Goal: Task Accomplishment & Management: Complete application form

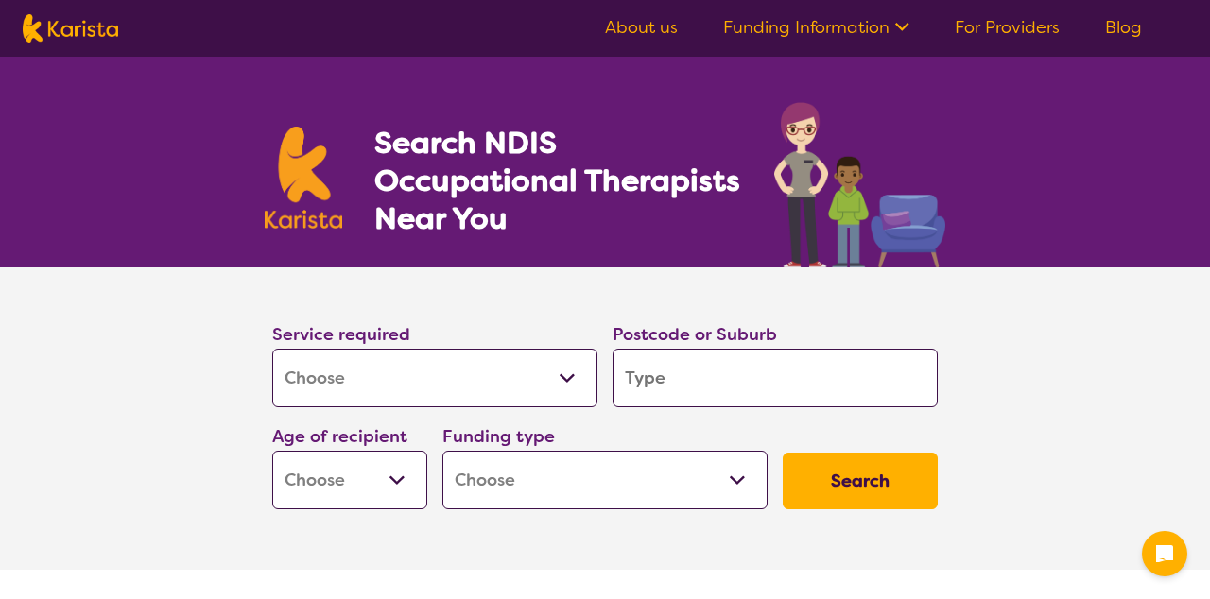
select select "[MEDICAL_DATA]"
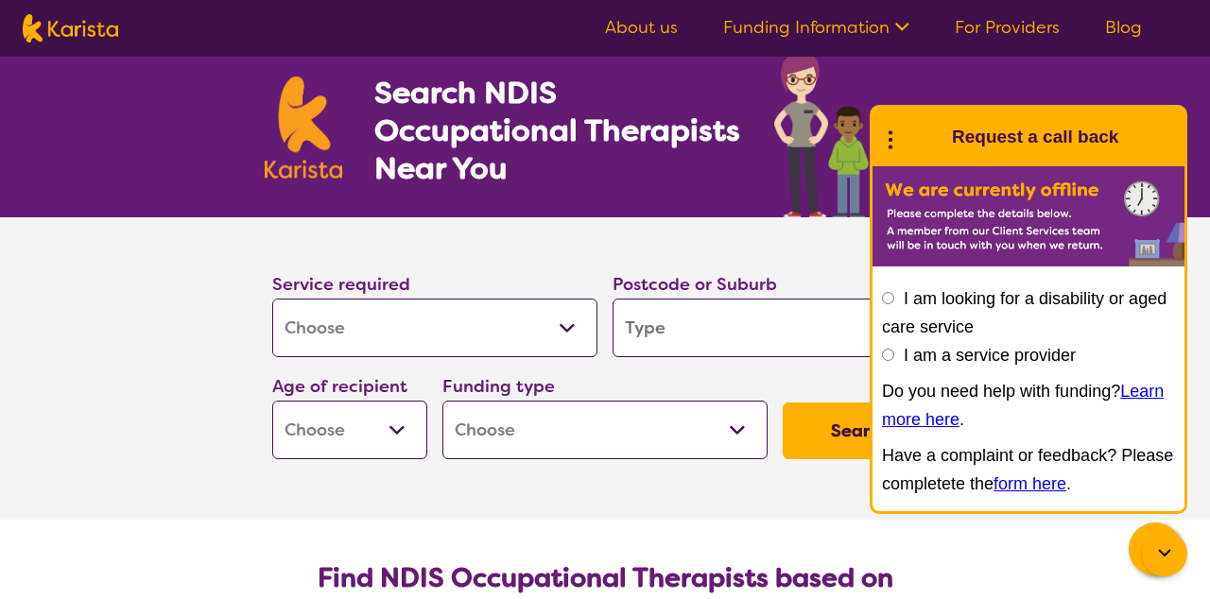
scroll to position [53, 0]
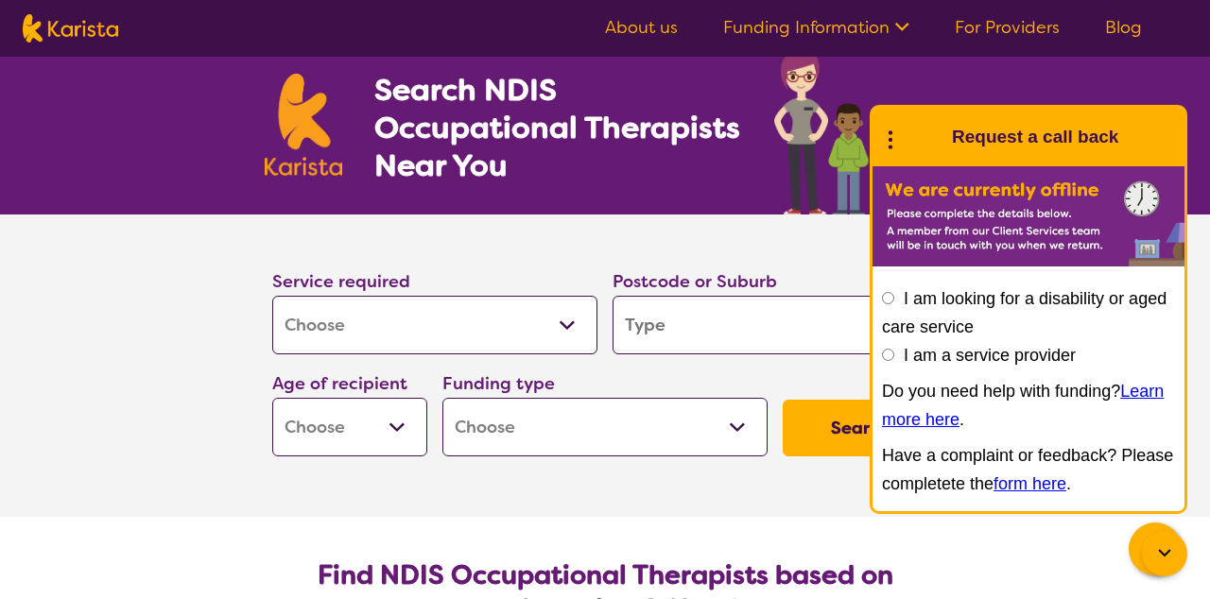
click at [671, 336] on input "search" at bounding box center [774, 325] width 325 height 59
type input "4"
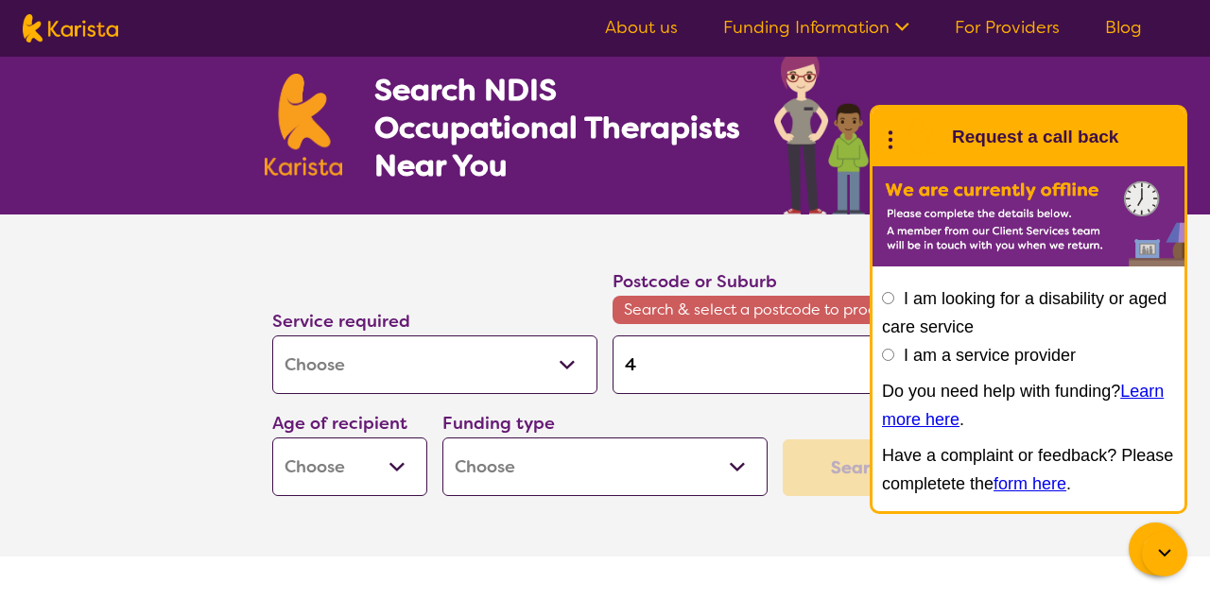
type input "40"
type input "407"
type input "4076"
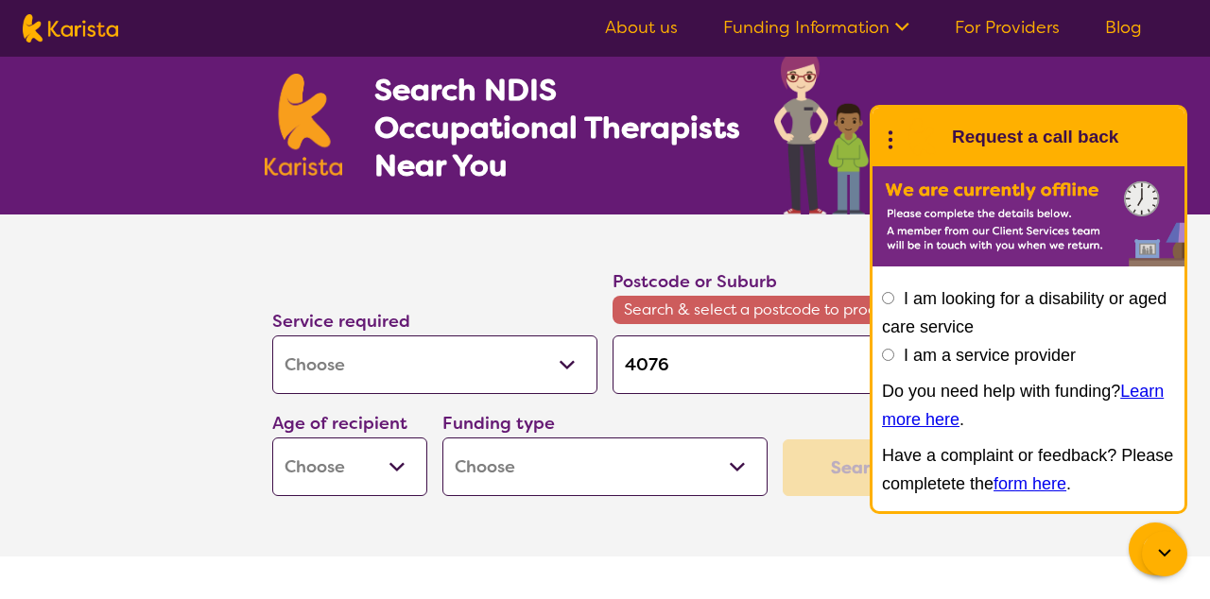
type input "4076"
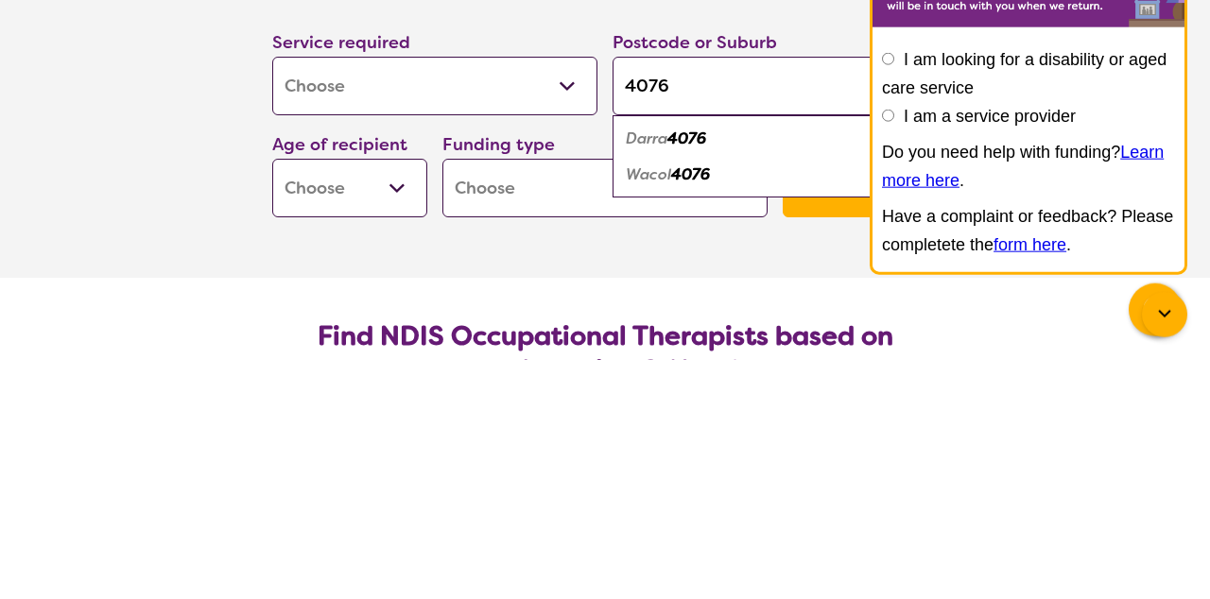
type input "4076"
click at [405, 437] on select "Early Childhood - 0 to 9 Child - 10 to 11 Adolescent - 12 to 17 Adult - 18 to 6…" at bounding box center [349, 427] width 155 height 59
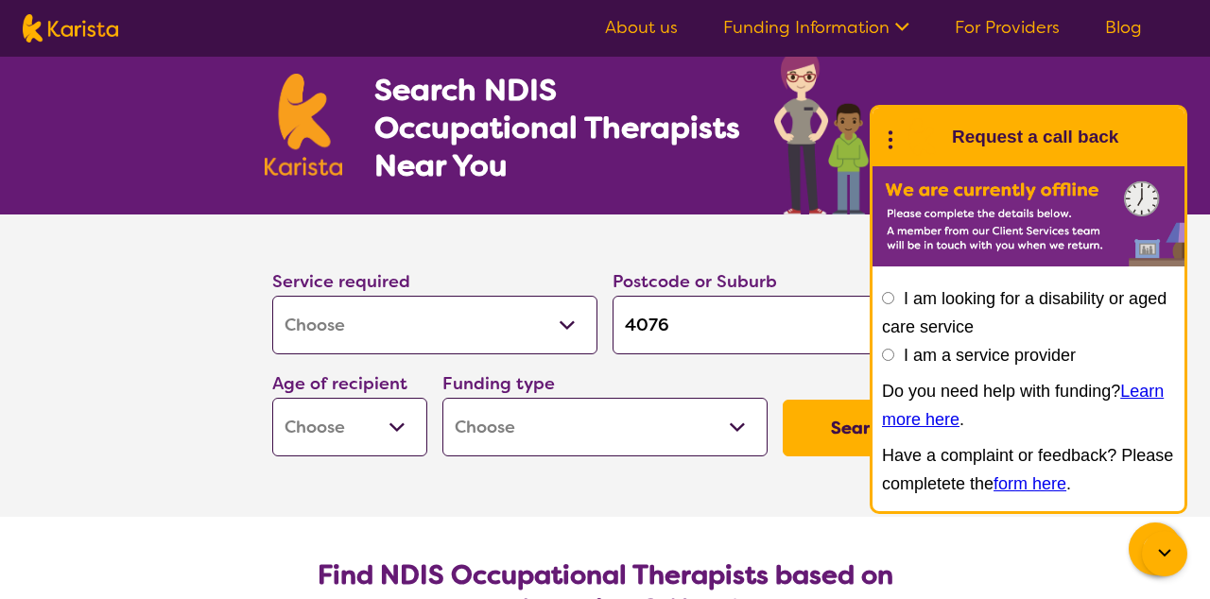
select select "EC"
click at [595, 431] on select "Home Care Package (HCP) National Disability Insurance Scheme (NDIS) I don't know" at bounding box center [604, 427] width 325 height 59
select select "NDIS"
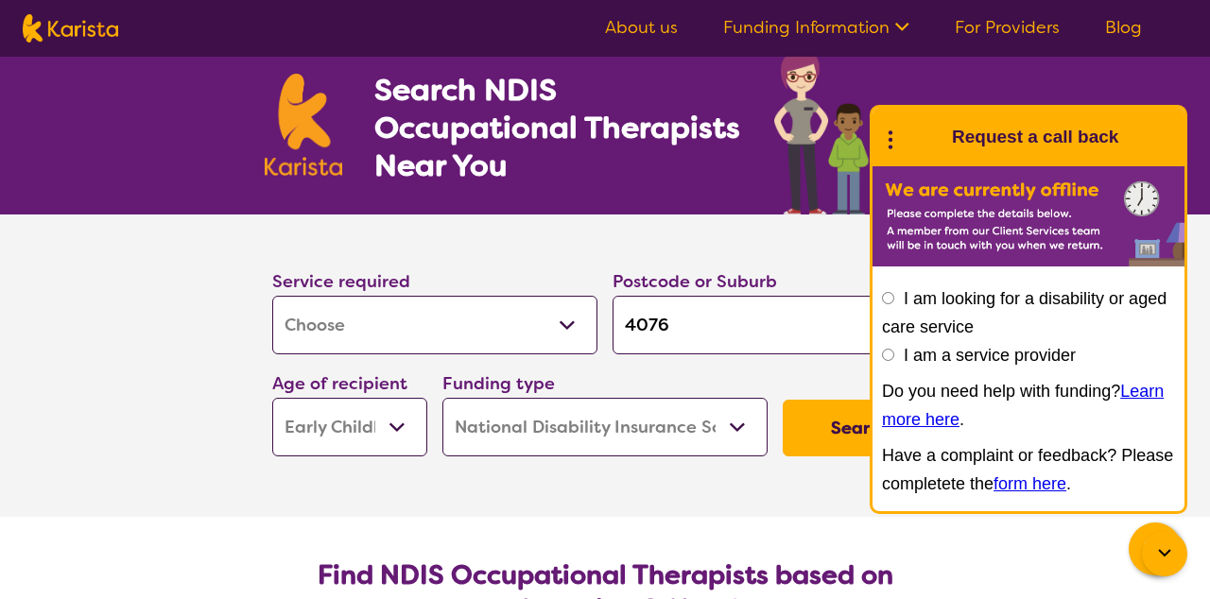
click at [813, 422] on button "Search" at bounding box center [860, 428] width 155 height 57
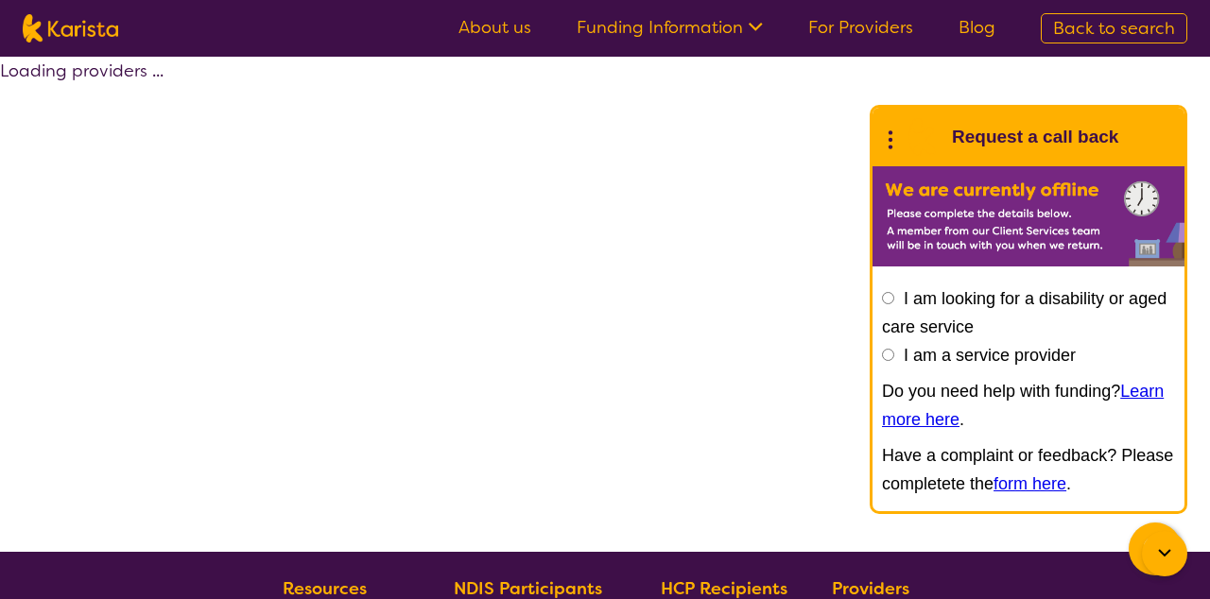
select select "by_score"
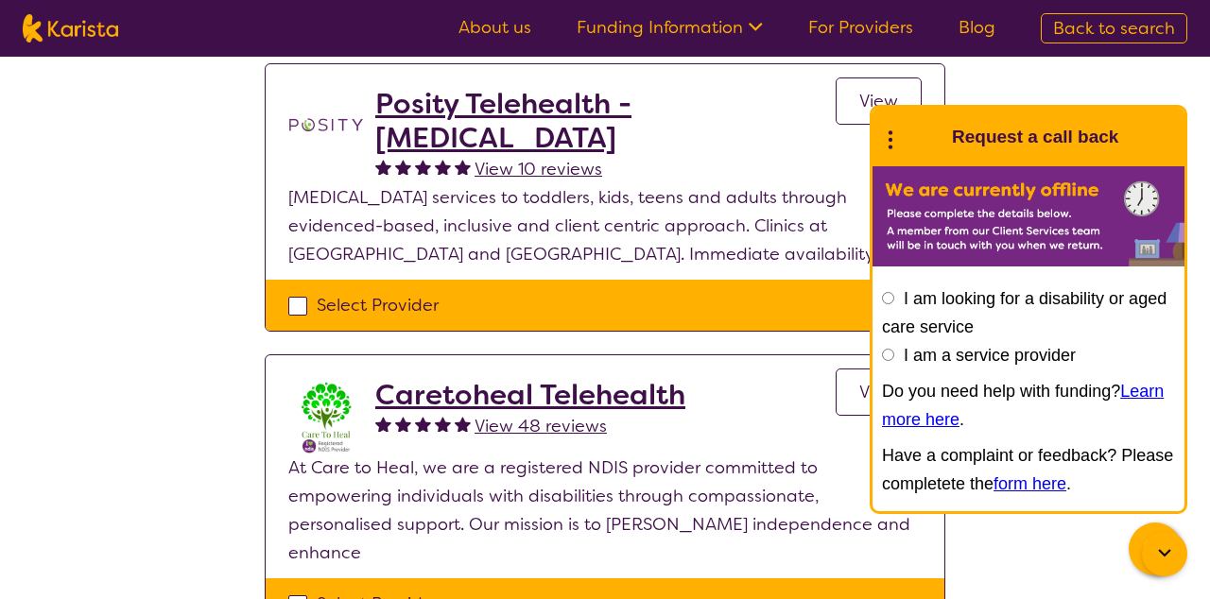
scroll to position [200, 0]
click at [889, 304] on input "I am looking for a disability or aged care service" at bounding box center [888, 298] width 12 height 12
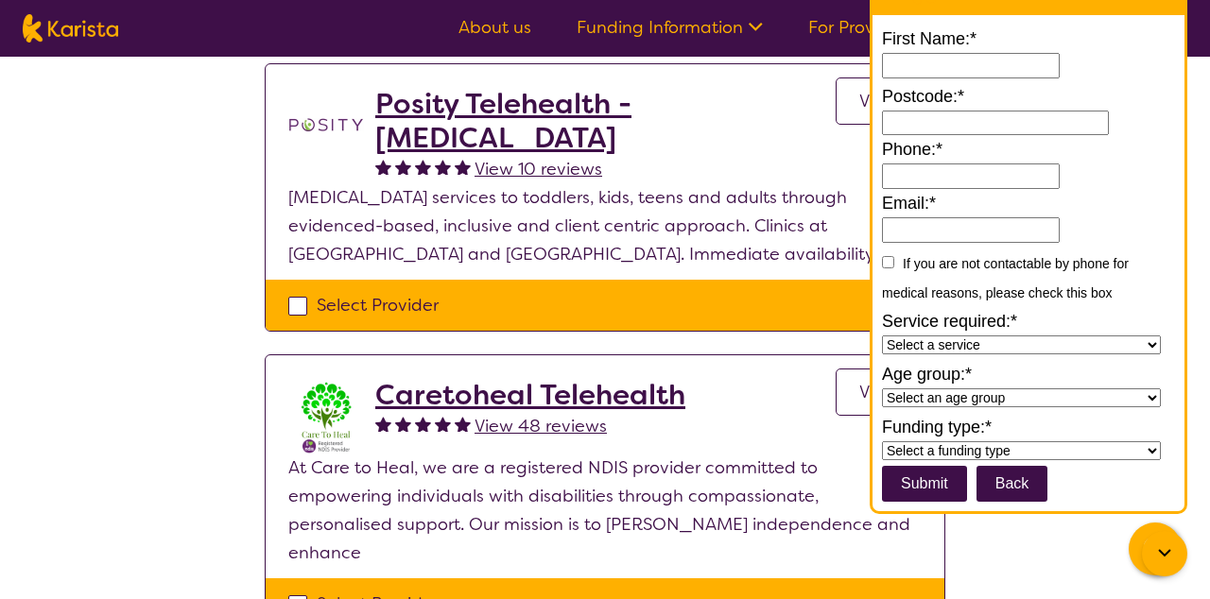
click at [1022, 502] on button "Back" at bounding box center [1012, 484] width 72 height 36
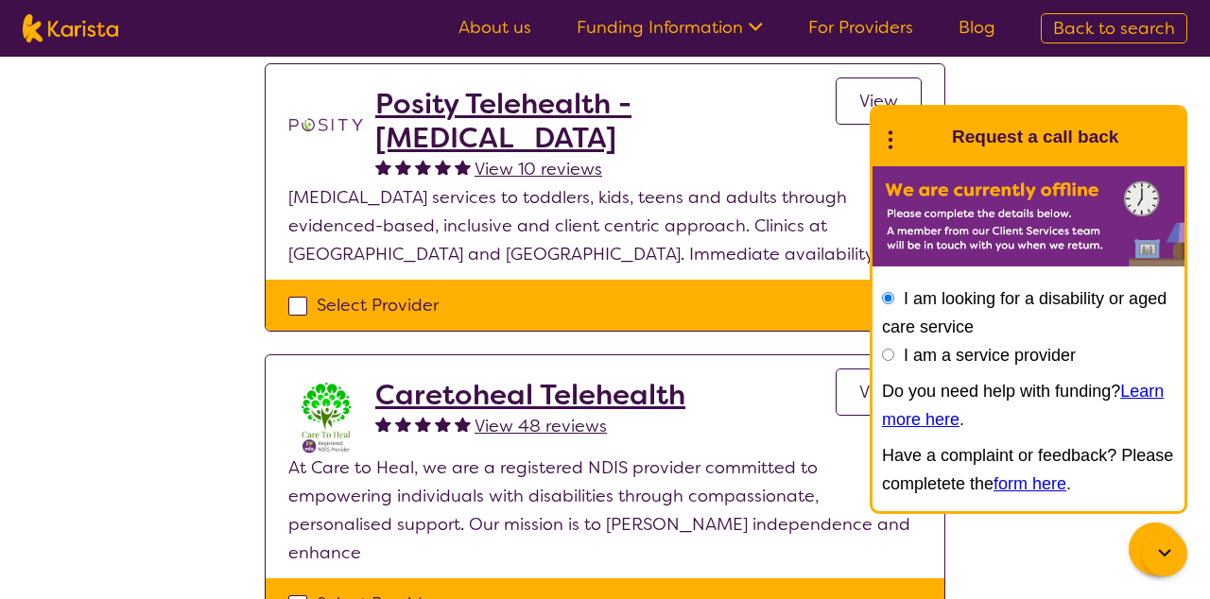
click at [1147, 577] on div at bounding box center [1164, 553] width 45 height 45
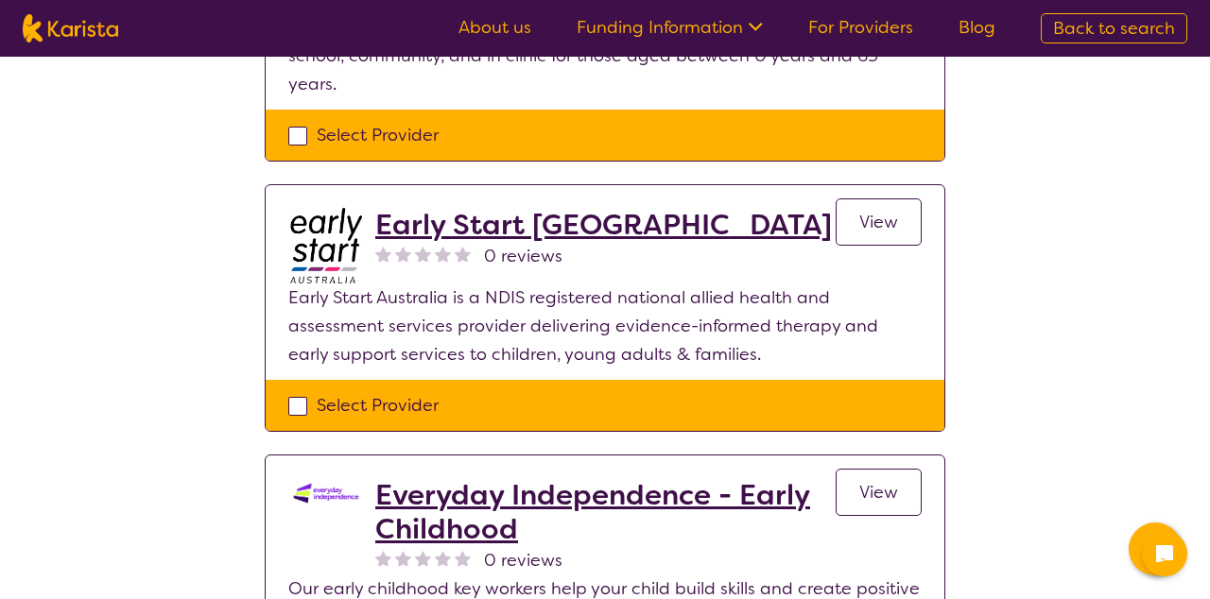
scroll to position [926, 0]
click at [417, 208] on h2 "Early Start [GEOGRAPHIC_DATA]" at bounding box center [603, 225] width 457 height 34
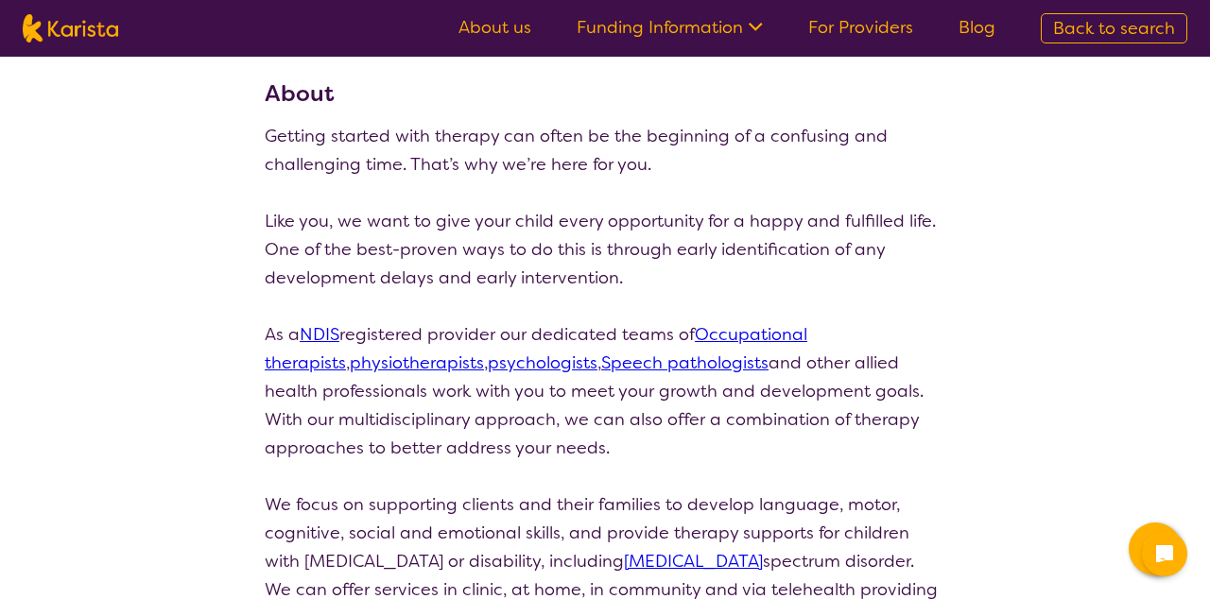
scroll to position [240, 0]
click at [429, 486] on p at bounding box center [605, 475] width 681 height 28
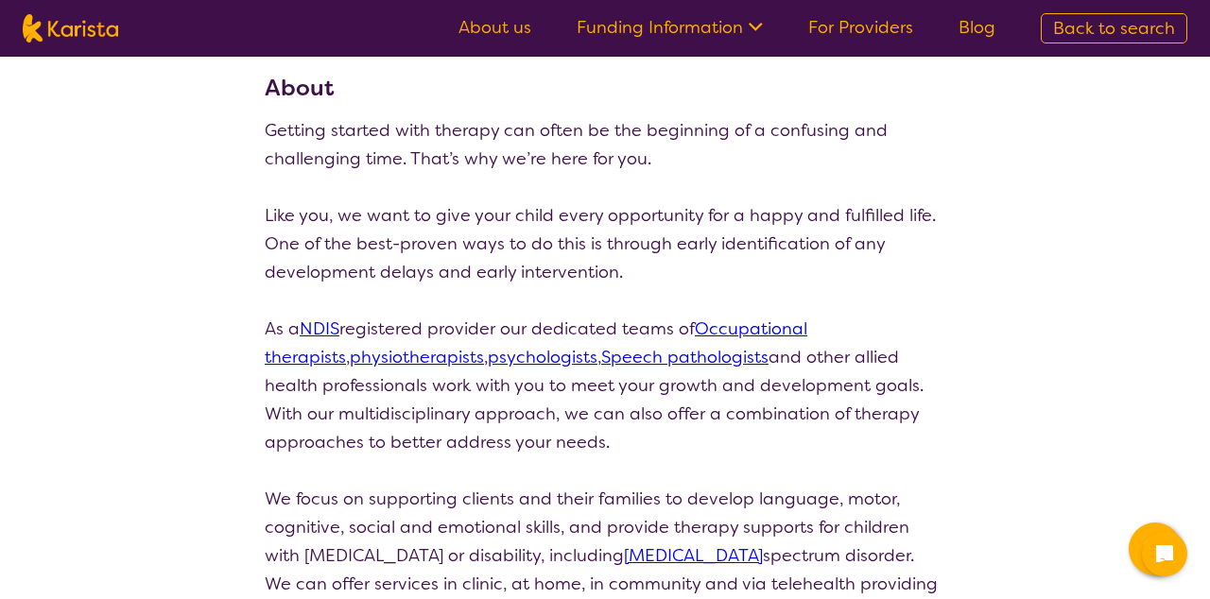
scroll to position [0, 0]
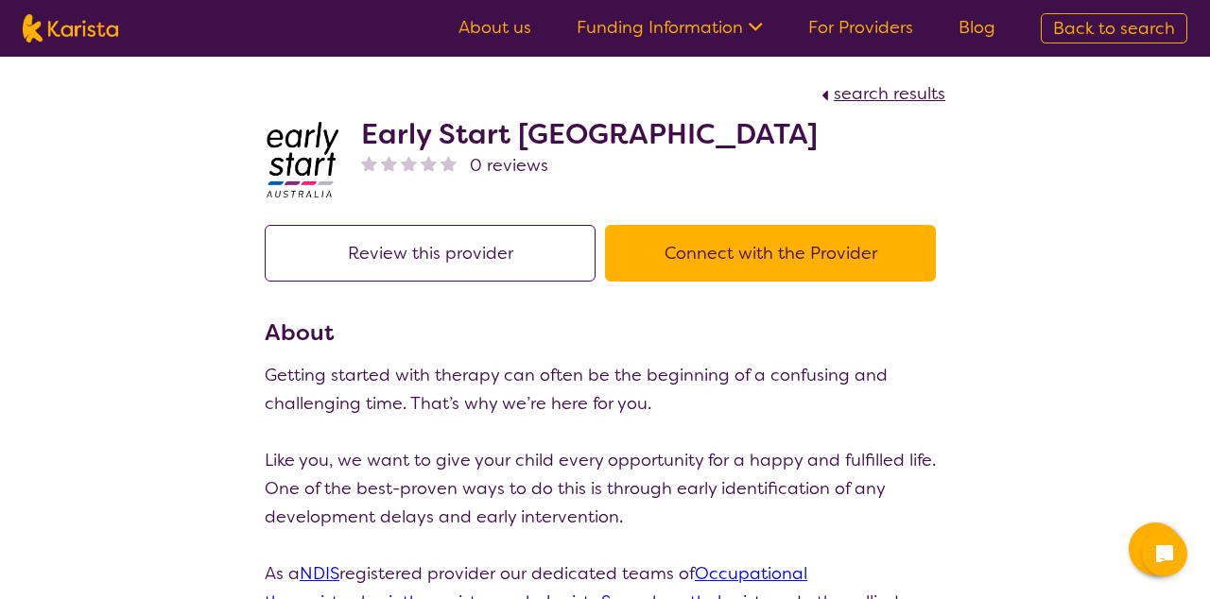
click at [476, 261] on button "Review this provider" at bounding box center [430, 253] width 331 height 57
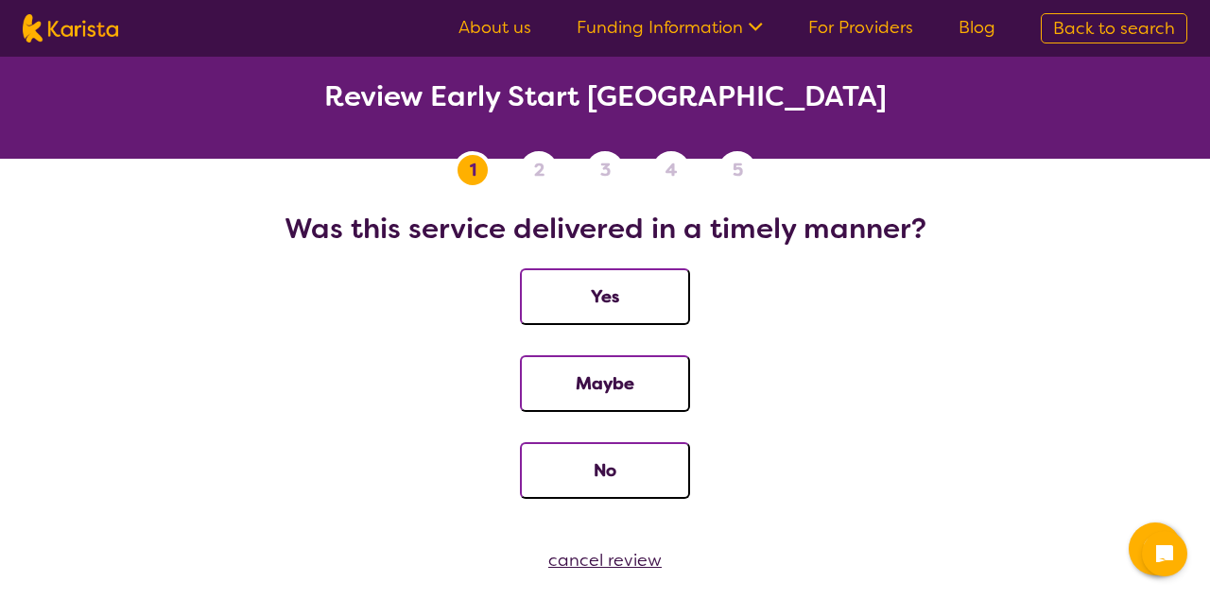
click at [623, 569] on div "cancel review" at bounding box center [605, 560] width 1210 height 28
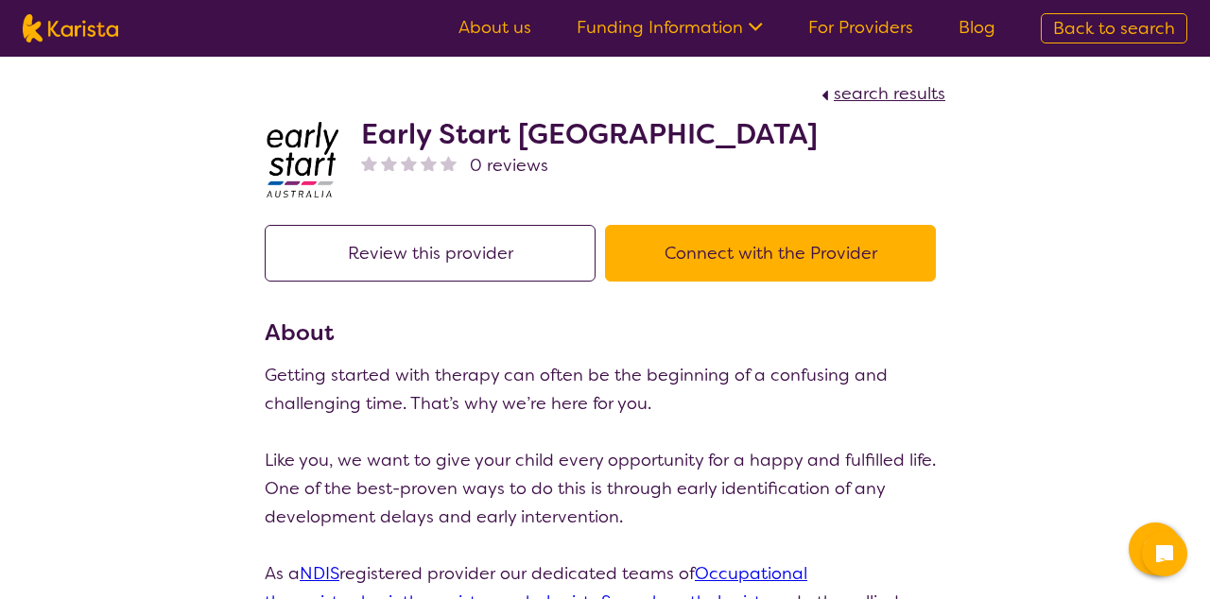
click at [752, 244] on button "Connect with the Provider" at bounding box center [770, 253] width 331 height 57
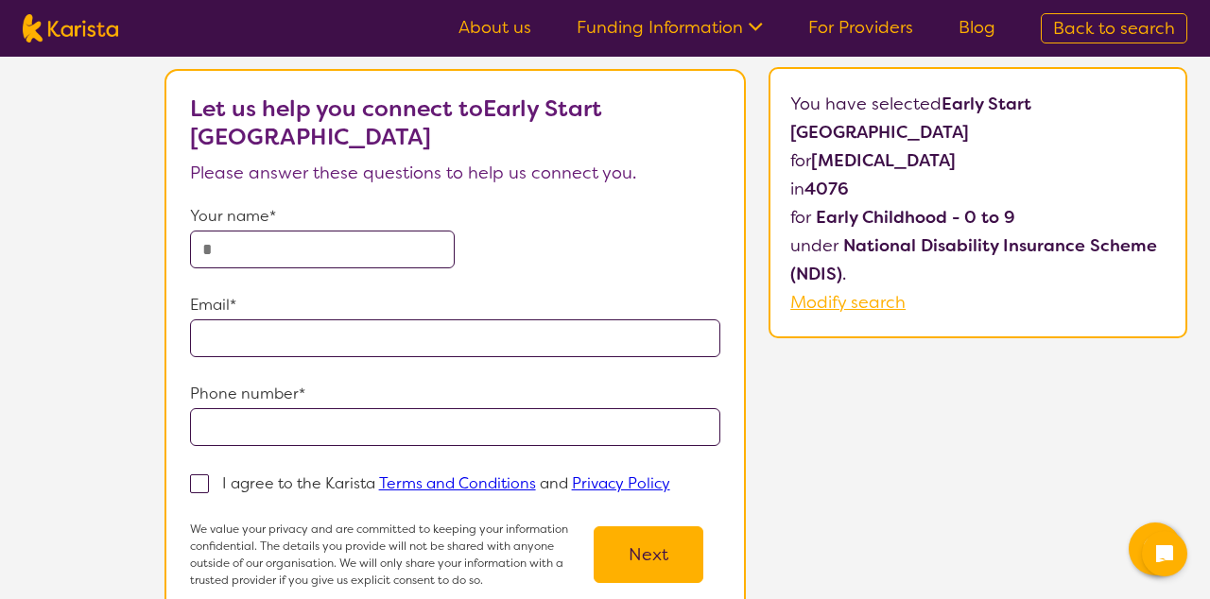
scroll to position [121, 0]
click at [337, 245] on input "text" at bounding box center [323, 249] width 266 height 38
type input "*"
type input "******"
click at [220, 301] on p "Email*" at bounding box center [455, 304] width 530 height 28
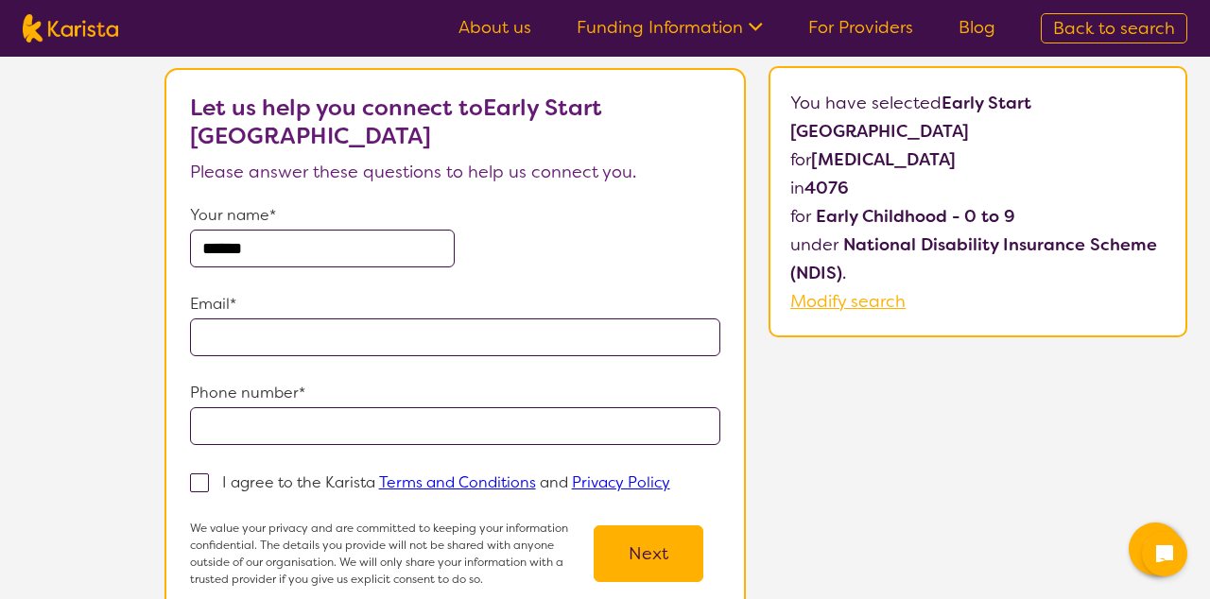
click at [231, 329] on input "email" at bounding box center [455, 338] width 530 height 38
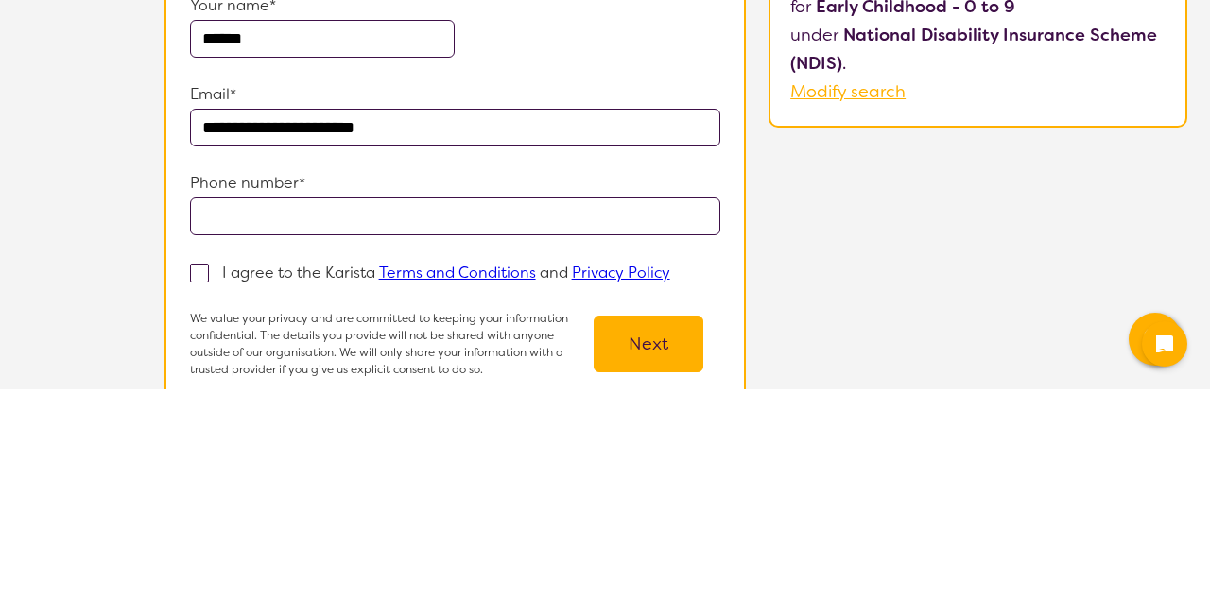
type input "**********"
click at [543, 423] on input "tel" at bounding box center [455, 426] width 530 height 38
type input "**********"
click at [209, 488] on label "I agree to the Karista Terms and Conditions and Privacy Policy" at bounding box center [436, 482] width 492 height 23
click at [670, 488] on input "I agree to the Karista Terms and Conditions and Privacy Policy" at bounding box center [676, 481] width 12 height 12
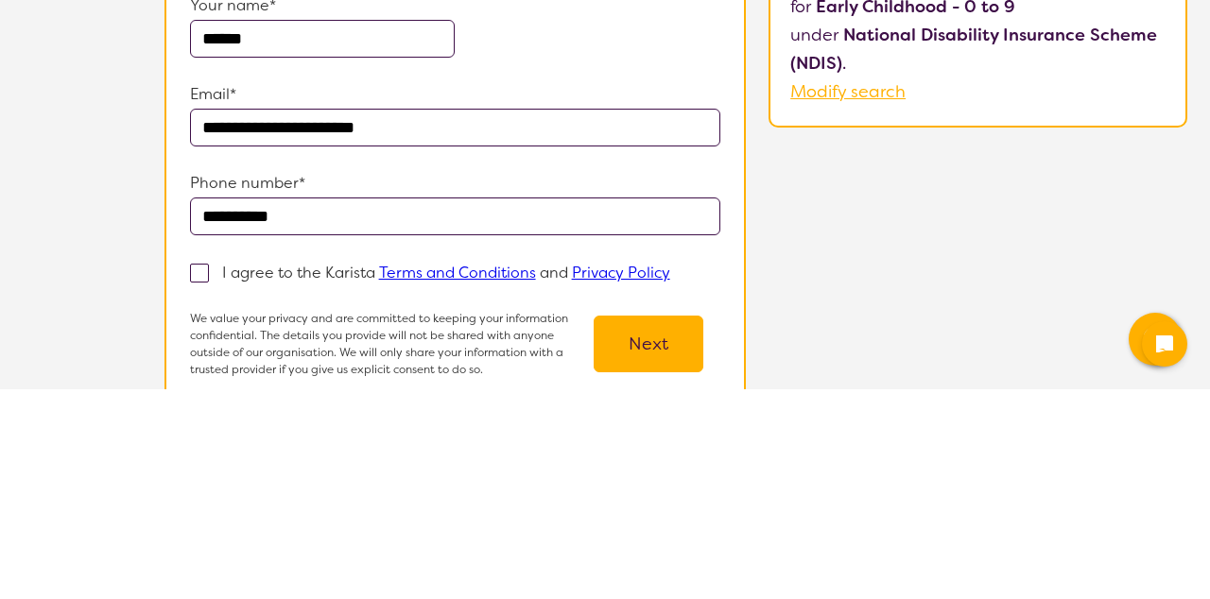
checkbox input "true"
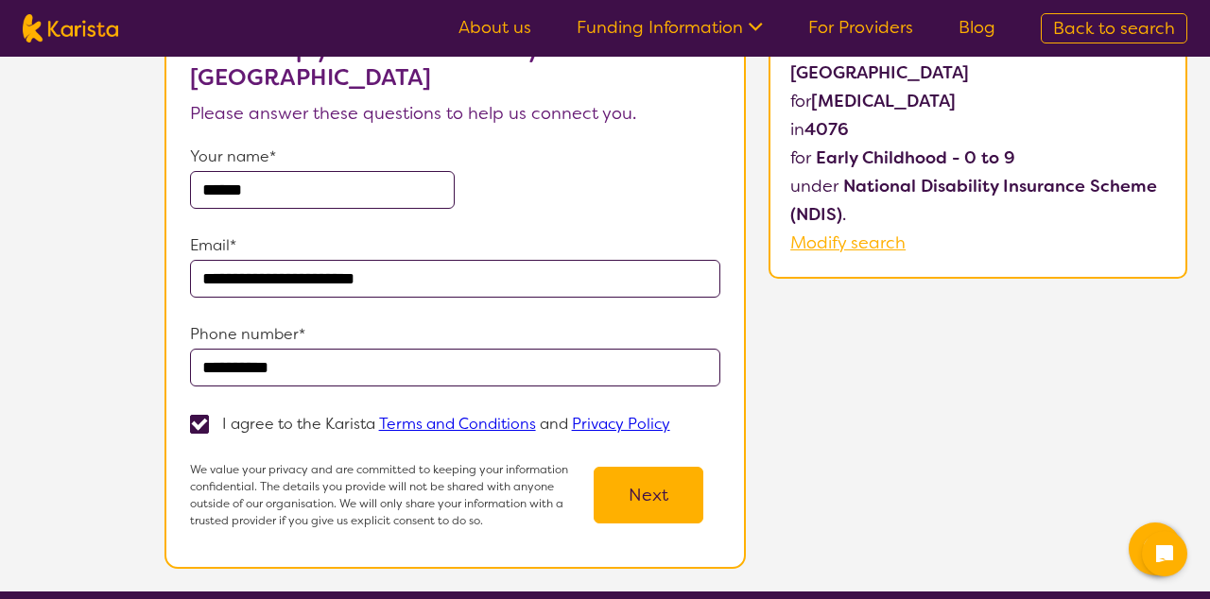
scroll to position [180, 0]
click at [619, 524] on button "Next" at bounding box center [649, 495] width 110 height 57
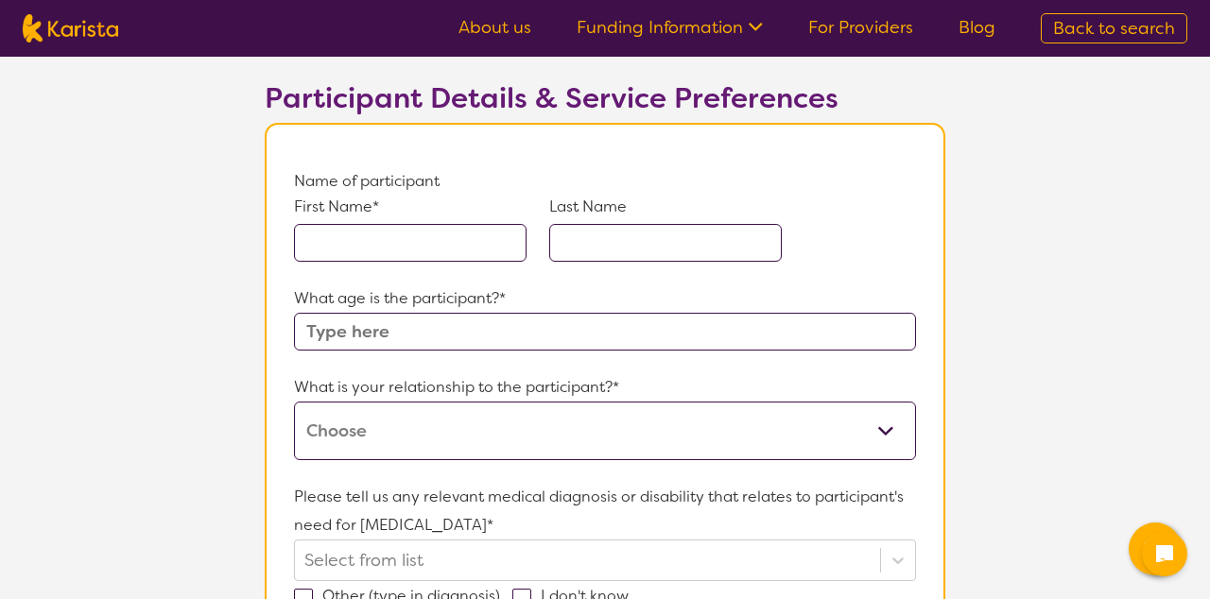
scroll to position [124, 0]
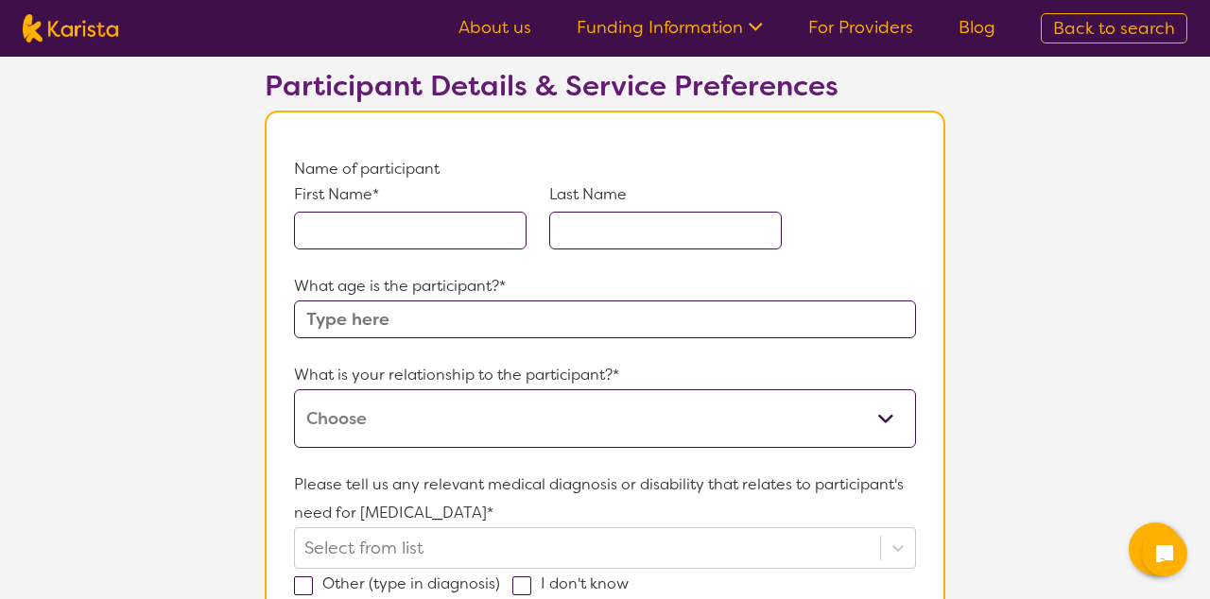
click at [414, 260] on div "First Name* Last Name" at bounding box center [605, 227] width 622 height 89
click at [454, 238] on input "text" at bounding box center [410, 231] width 233 height 38
type input "Dekoda"
click at [679, 215] on input "text" at bounding box center [665, 231] width 233 height 38
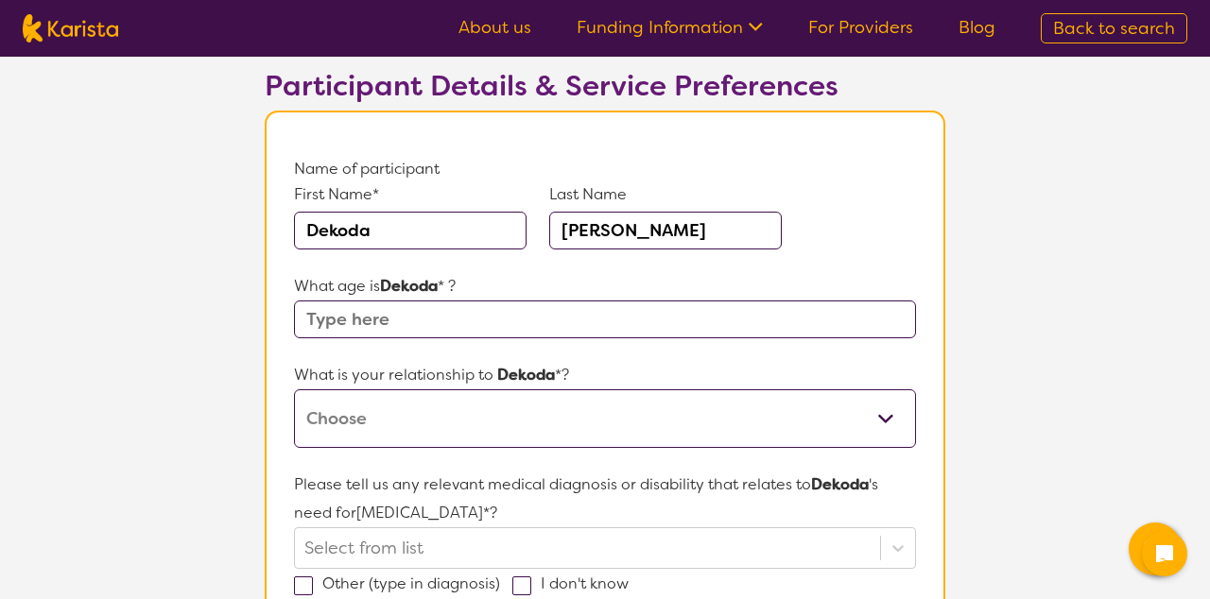
type input "[PERSON_NAME]"
click at [685, 302] on input "text" at bounding box center [605, 320] width 622 height 38
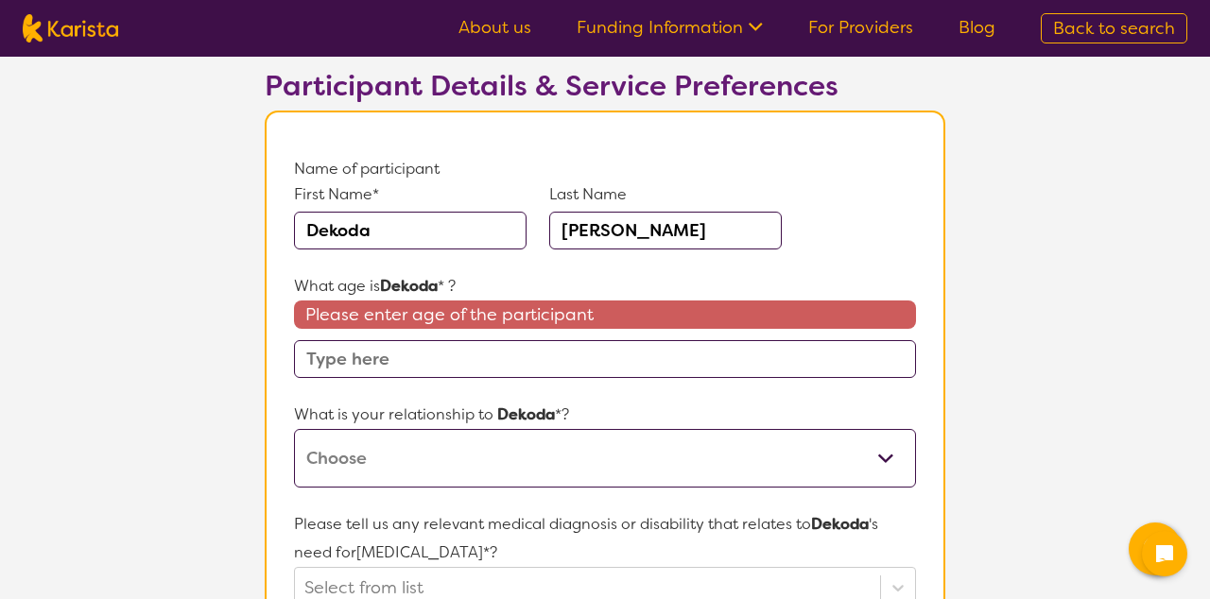
click at [474, 348] on input "text" at bounding box center [605, 359] width 622 height 38
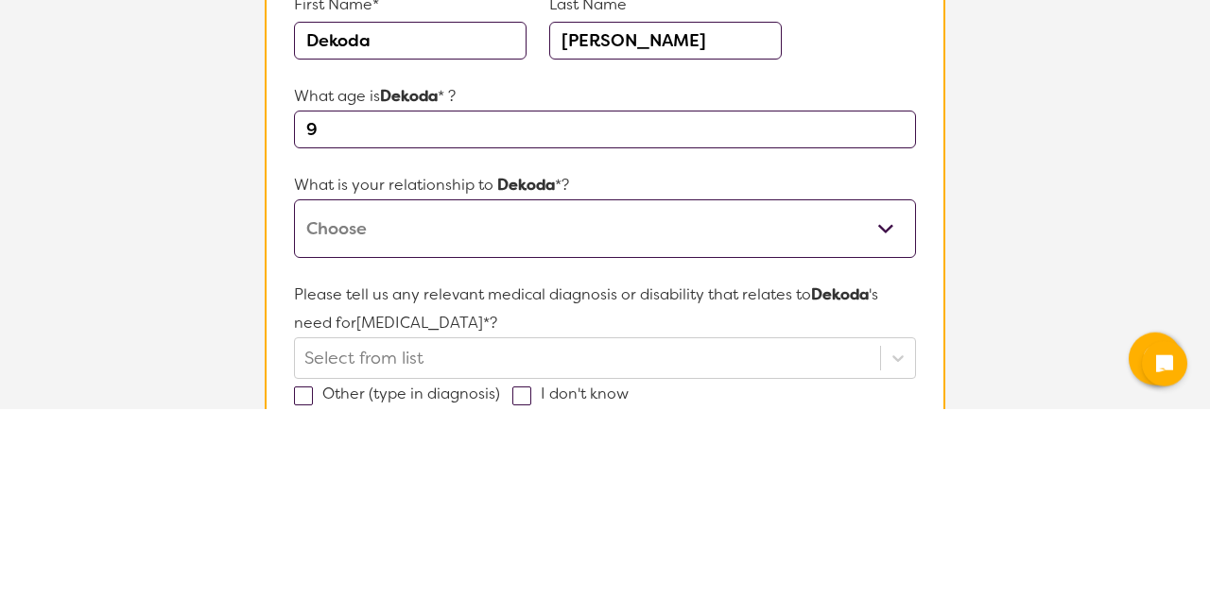
type input "9"
click at [555, 433] on select "This request is for myself I am their parent I am their child I am their spouse…" at bounding box center [605, 418] width 622 height 59
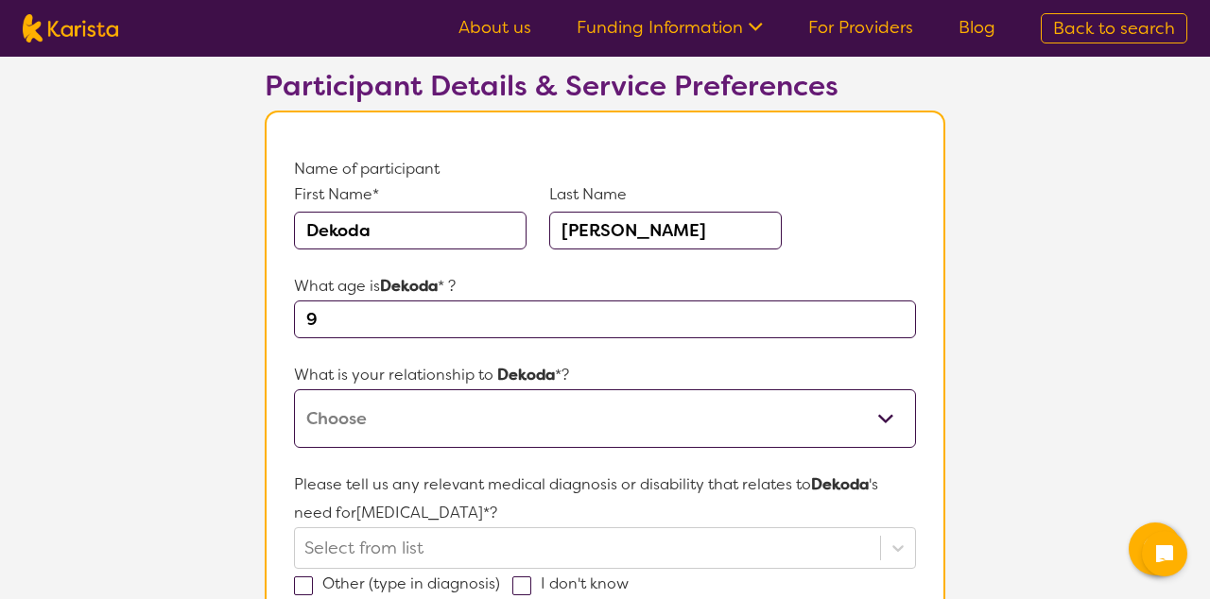
select select "I am their parent"
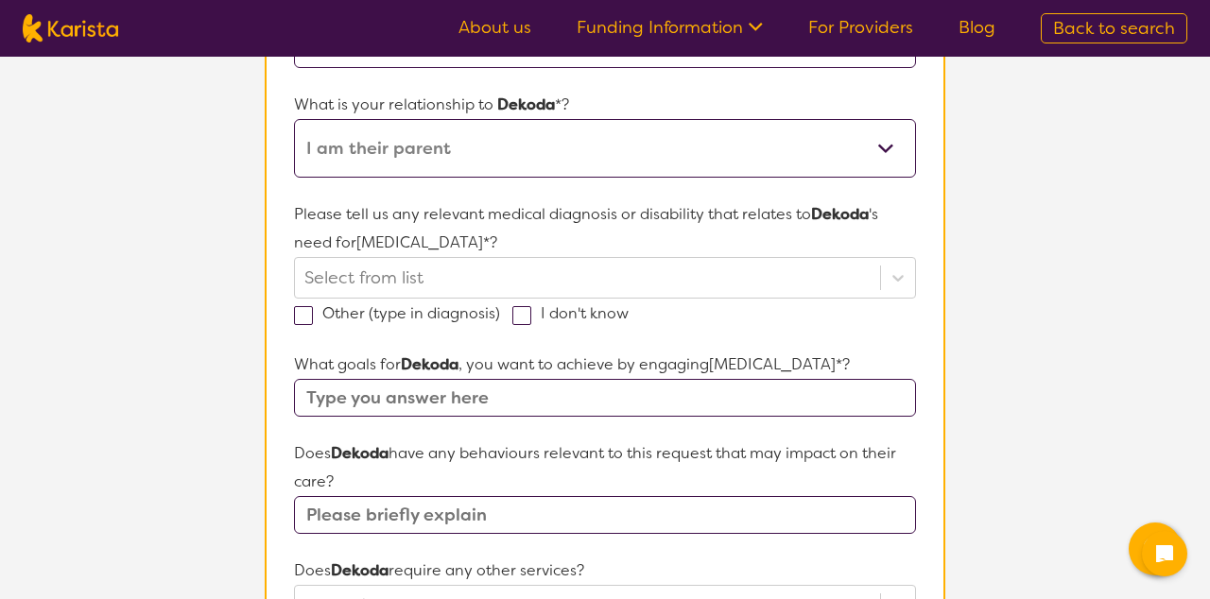
scroll to position [395, 0]
click at [707, 310] on div "Other (type in diagnosis) I don't know" at bounding box center [605, 312] width 622 height 29
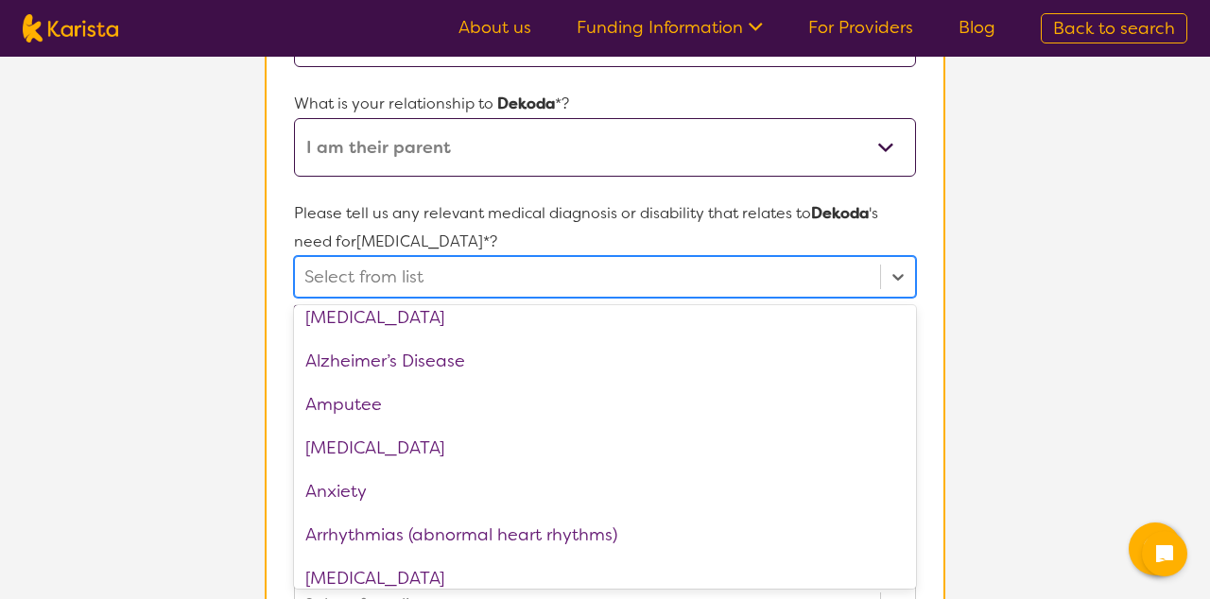
scroll to position [42, 0]
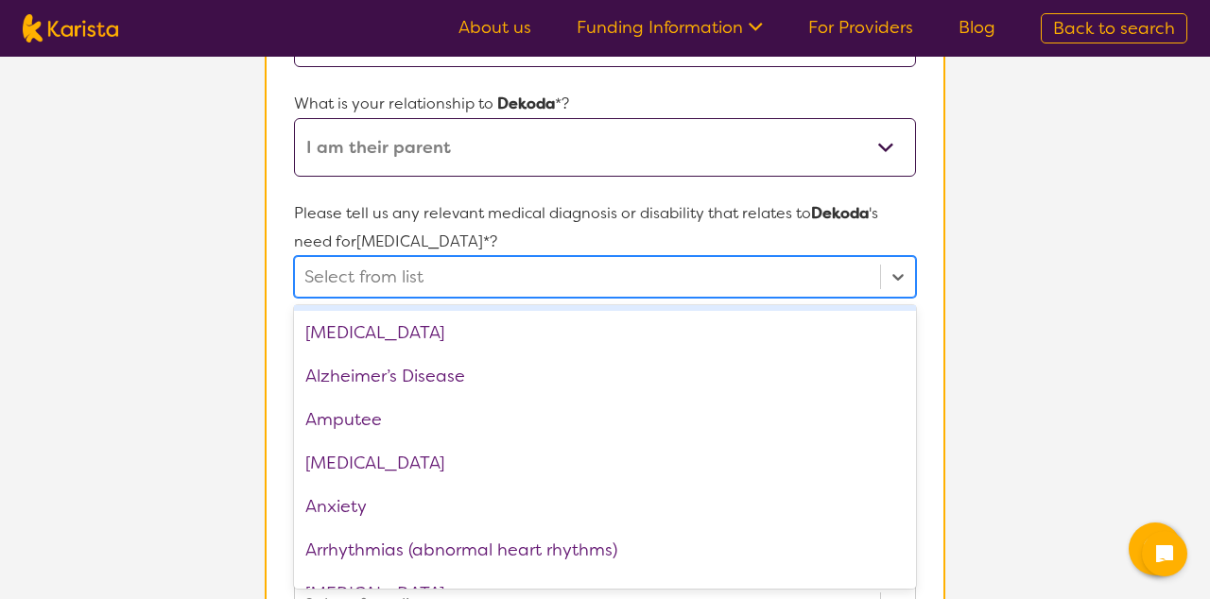
click at [401, 337] on div "[MEDICAL_DATA]" at bounding box center [605, 332] width 622 height 43
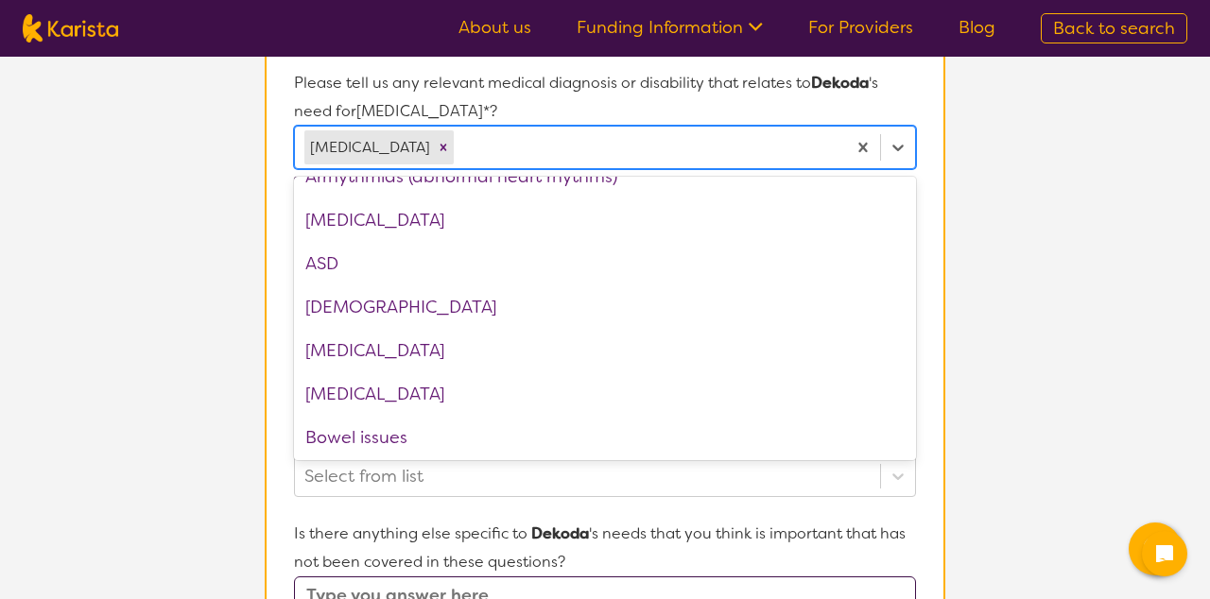
scroll to position [244, 0]
click at [429, 259] on div "ASD" at bounding box center [605, 262] width 622 height 43
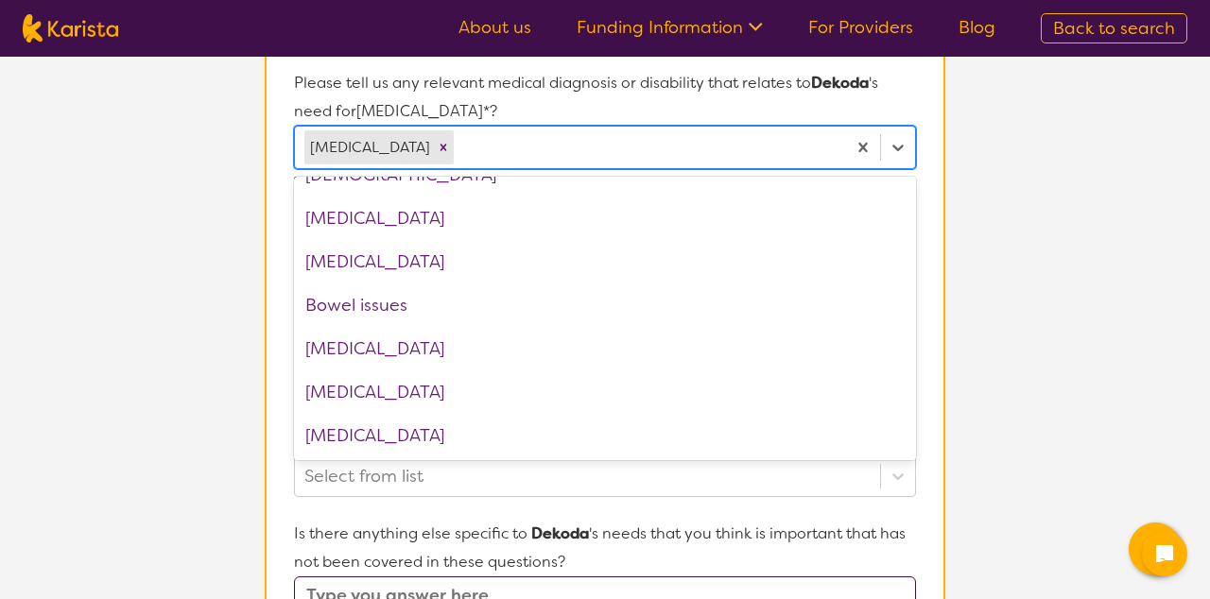
click at [509, 217] on div "[MEDICAL_DATA]" at bounding box center [605, 218] width 622 height 43
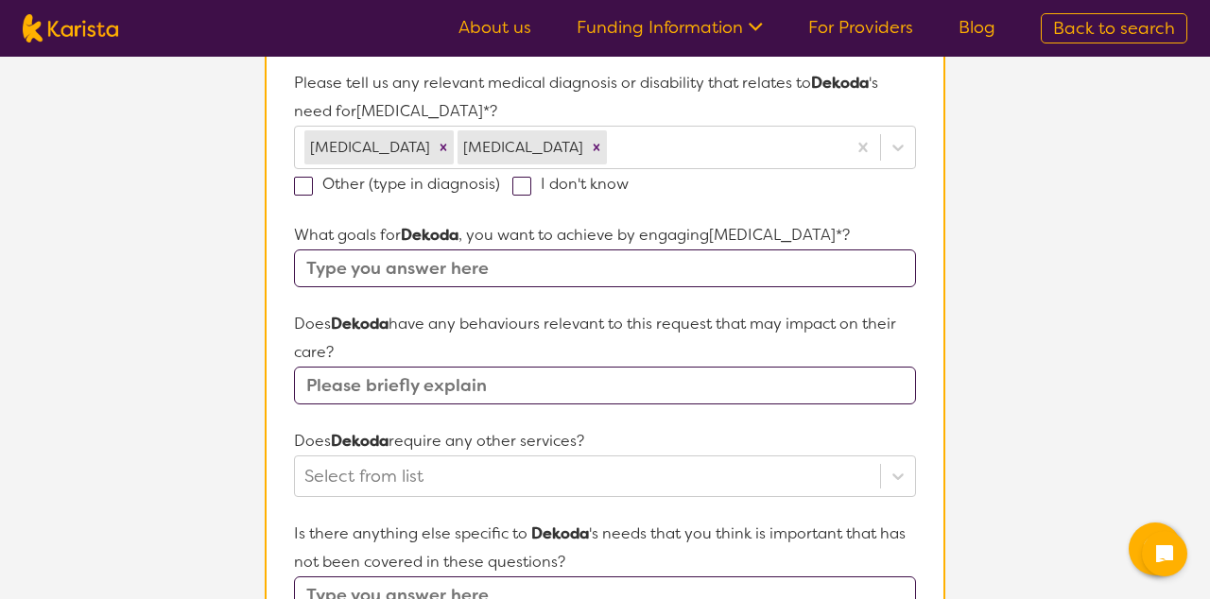
click at [587, 267] on input "text" at bounding box center [605, 269] width 622 height 38
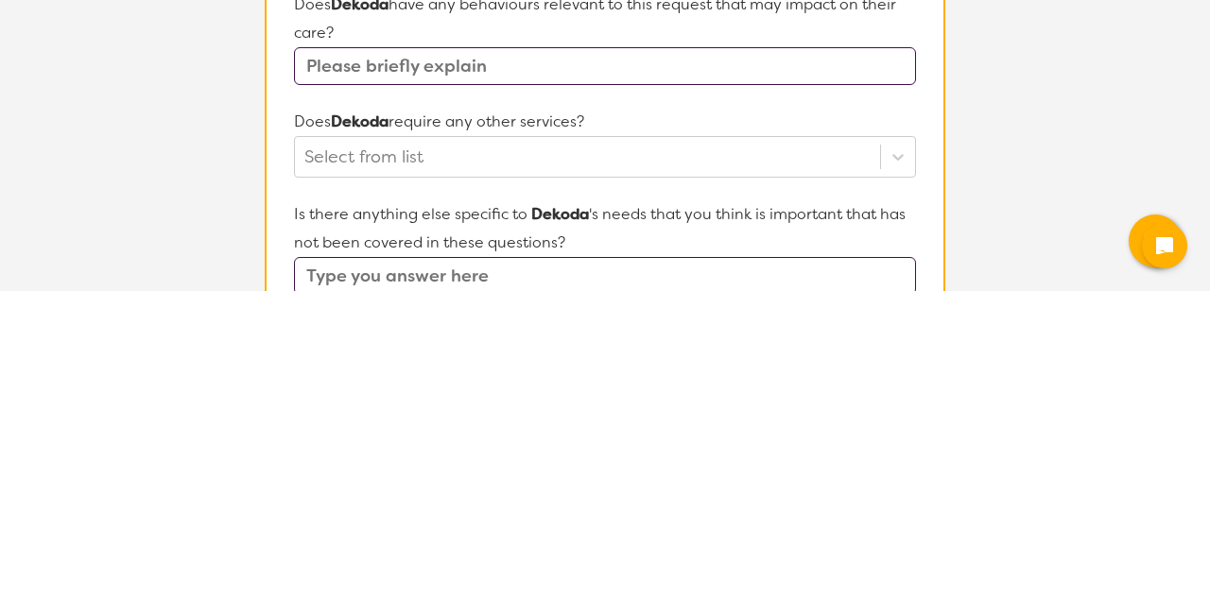
scroll to position [537, 0]
type input "Social and behavioural"
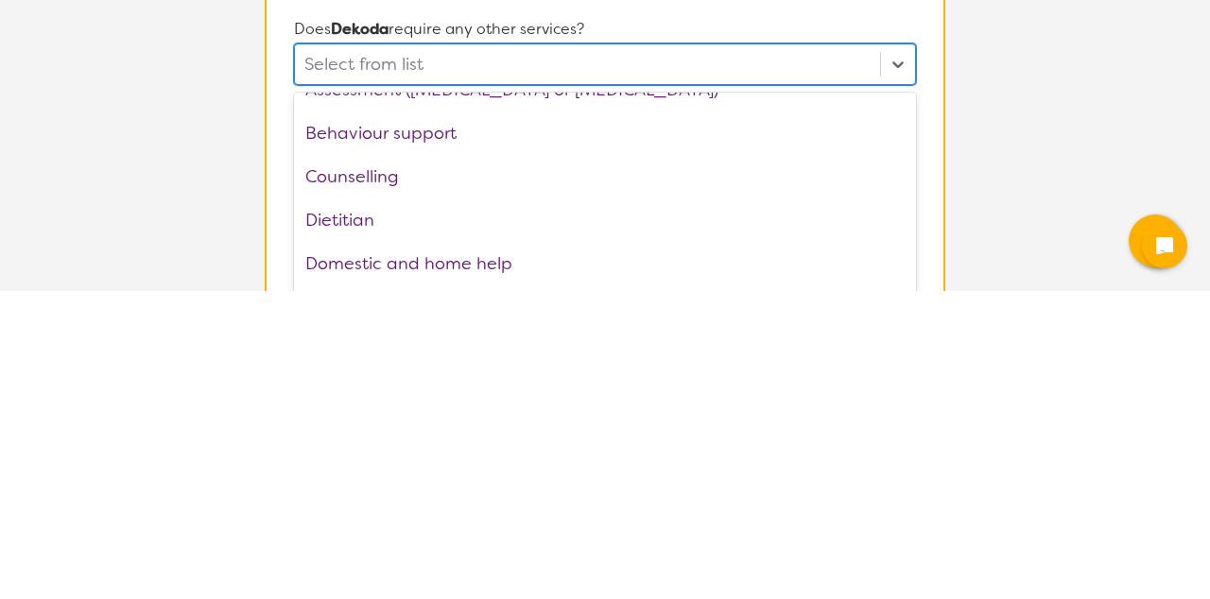
scroll to position [72, 0]
click at [454, 440] on div "Behaviour support" at bounding box center [605, 441] width 622 height 43
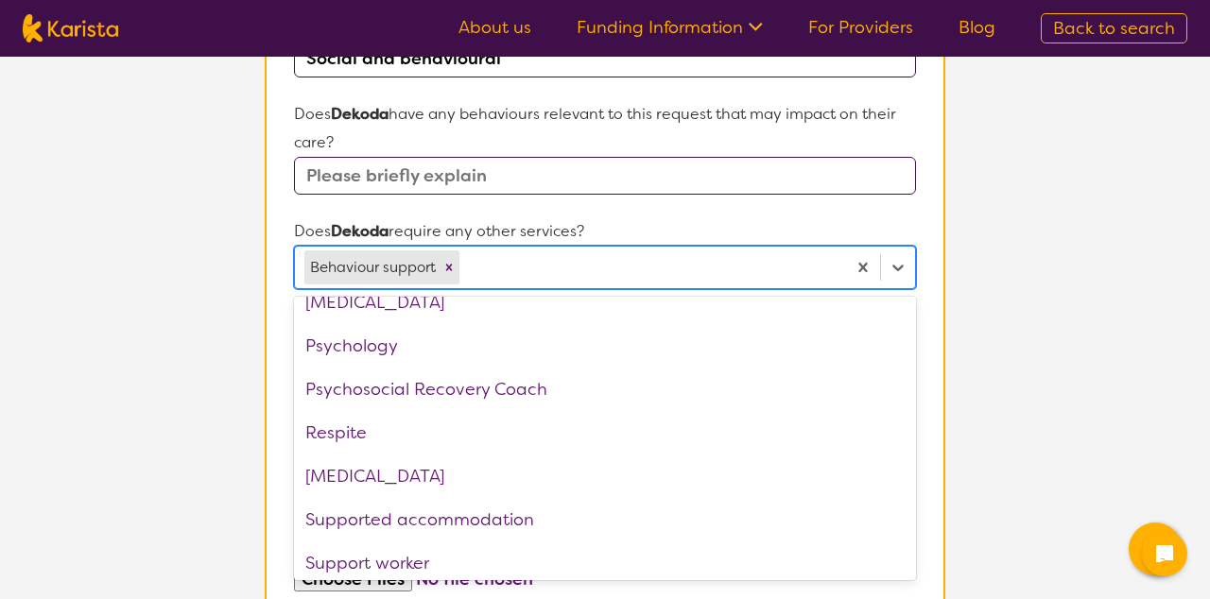
scroll to position [594, 0]
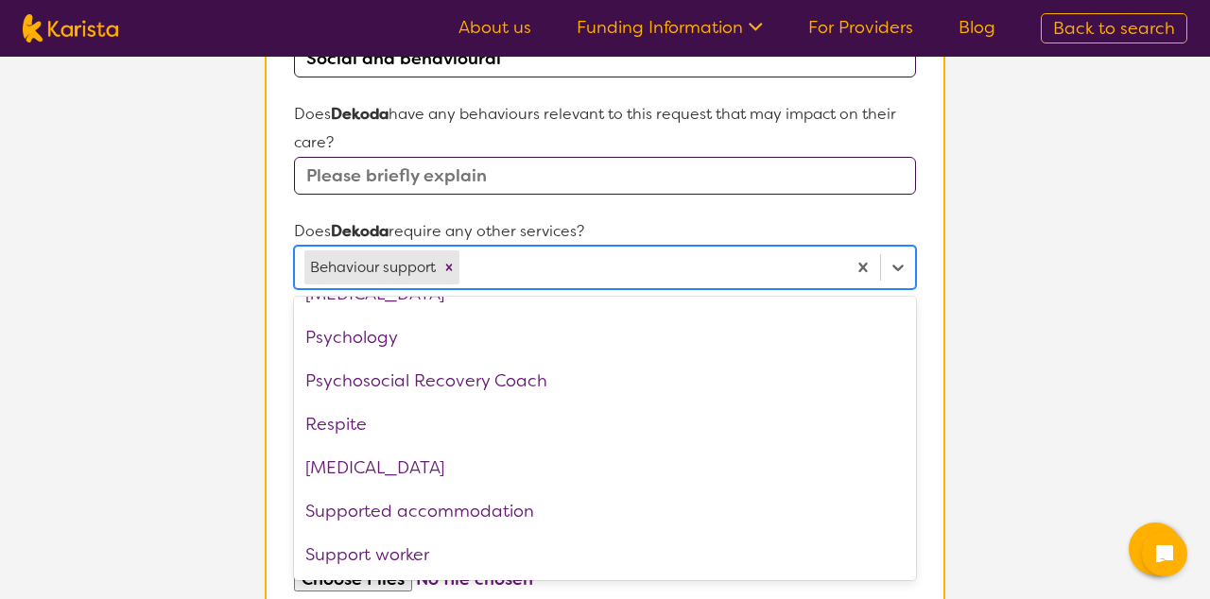
click at [437, 341] on div "Psychology" at bounding box center [605, 337] width 622 height 43
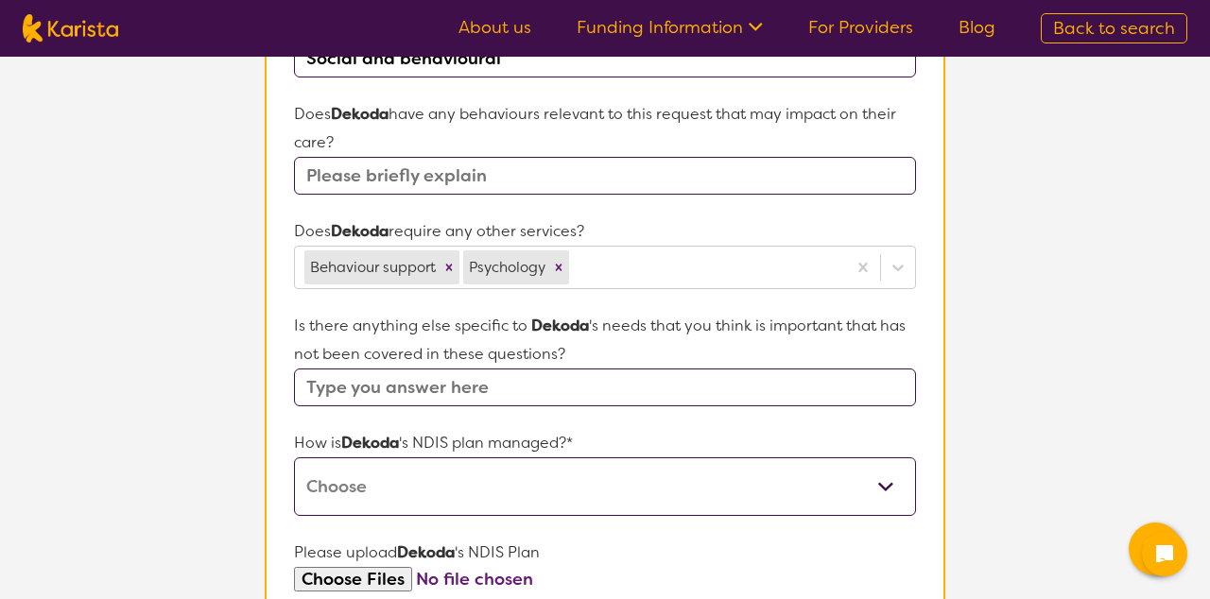
click at [832, 385] on input "text" at bounding box center [605, 388] width 622 height 38
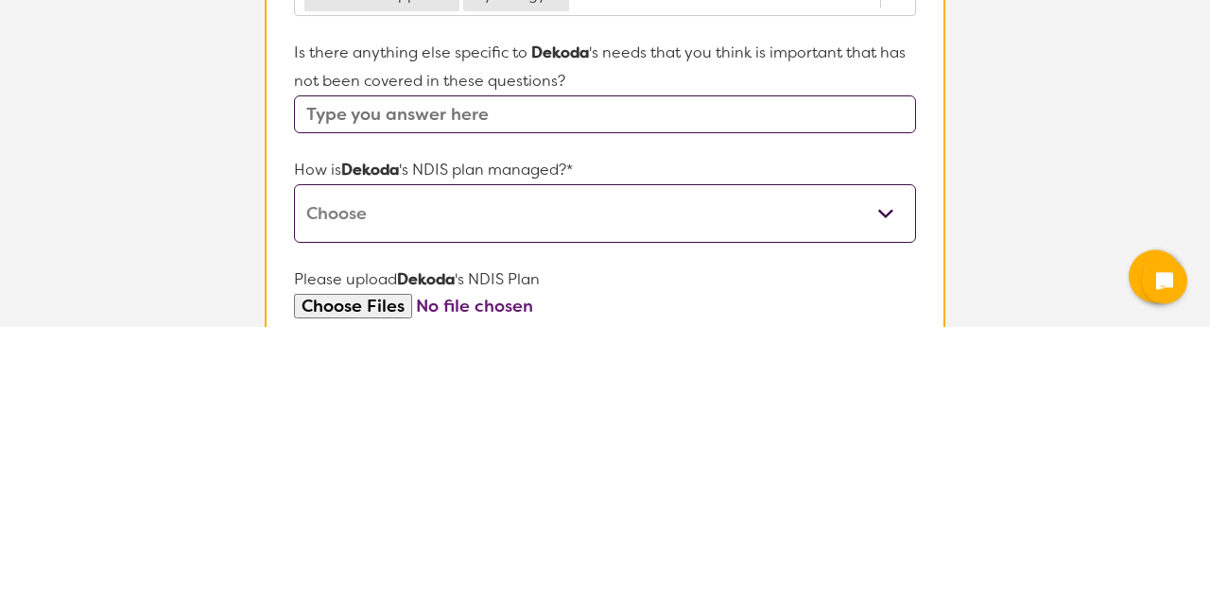
scroll to position [735, 0]
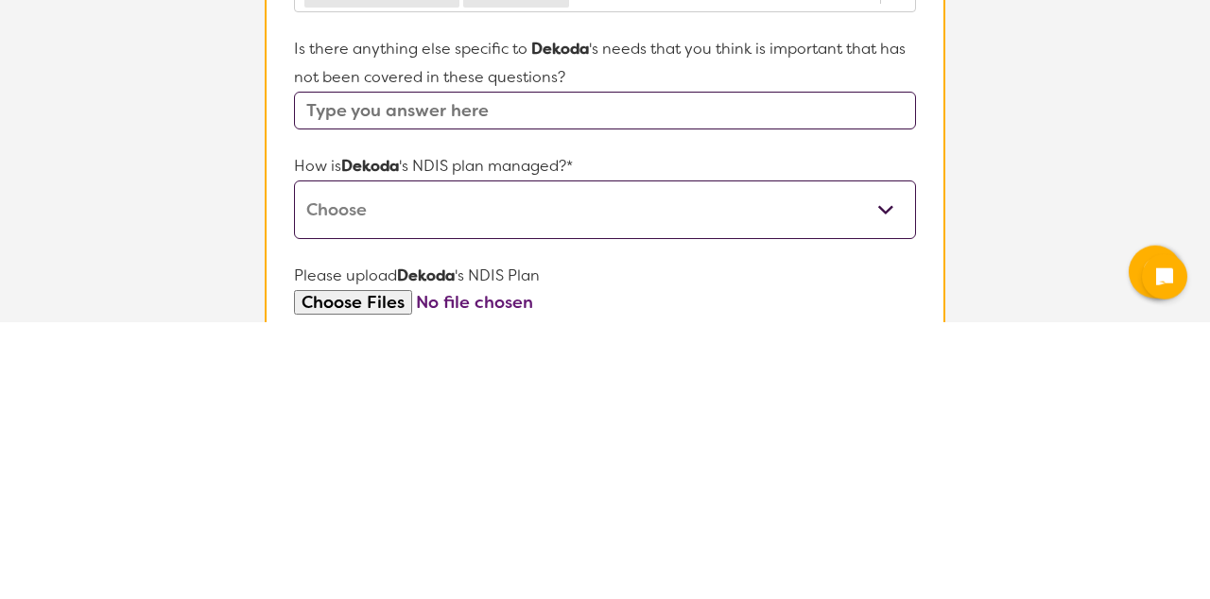
click at [848, 497] on select "Self-managed NDIS plan Managed by a registered plan management provider (not th…" at bounding box center [605, 486] width 622 height 59
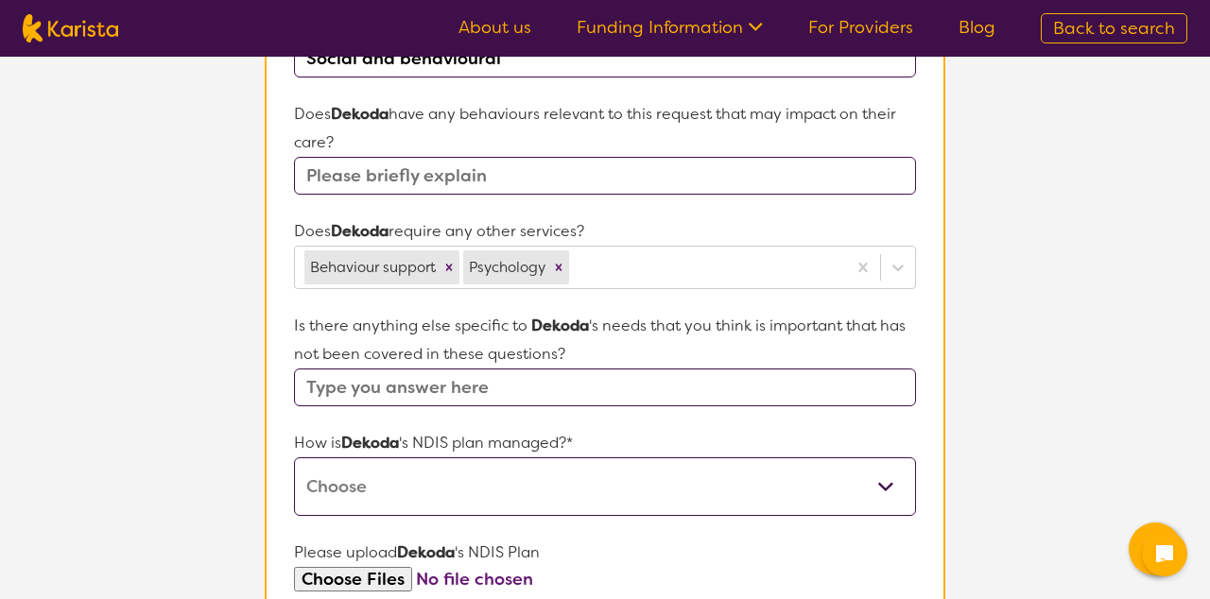
select select "Plan Managed"
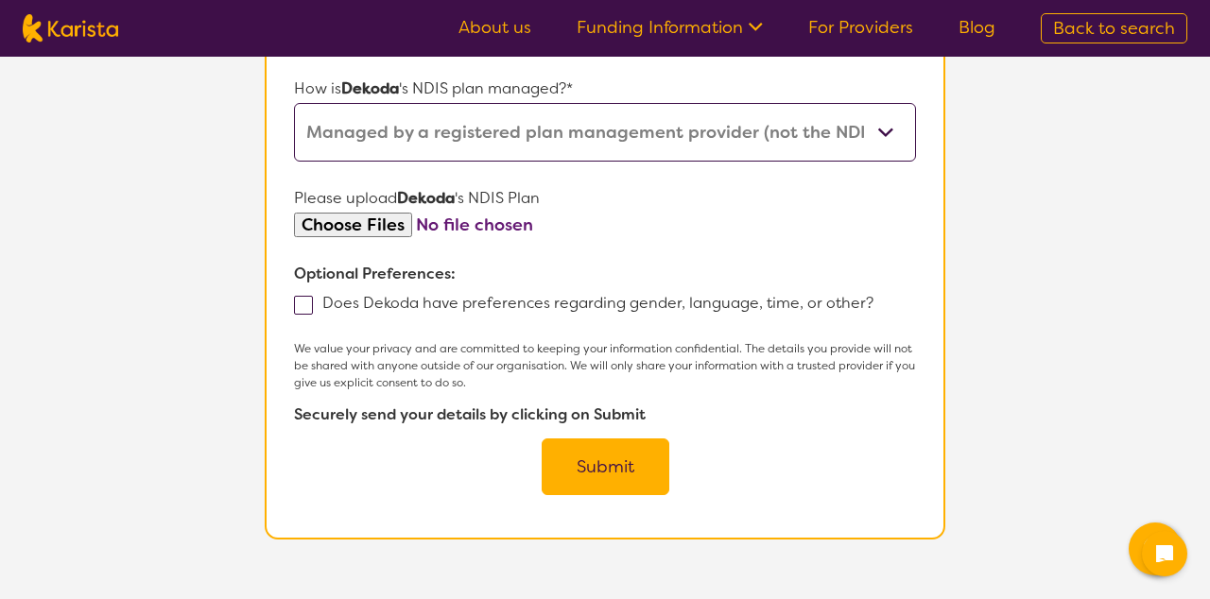
scroll to position [1091, 0]
